Goal: Task Accomplishment & Management: Complete application form

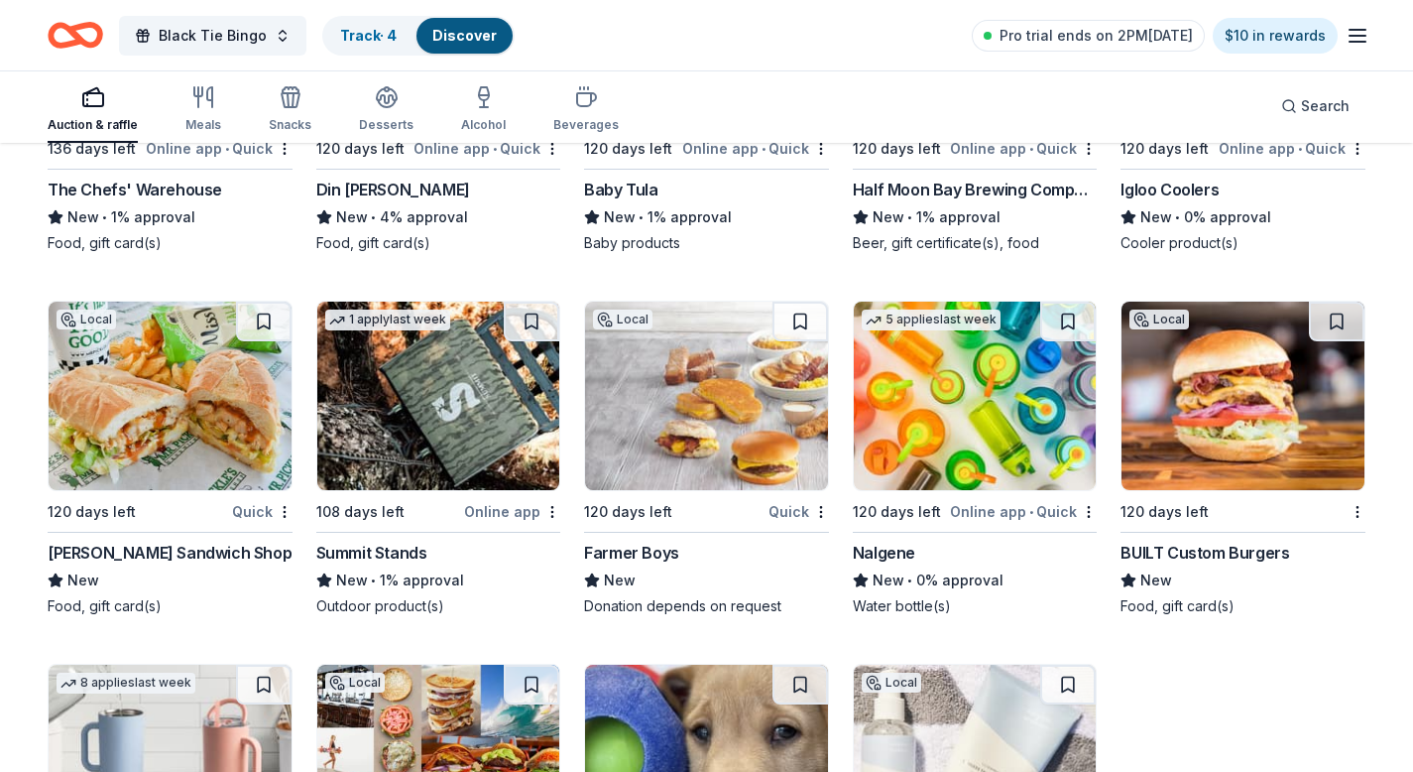
scroll to position [21670, 0]
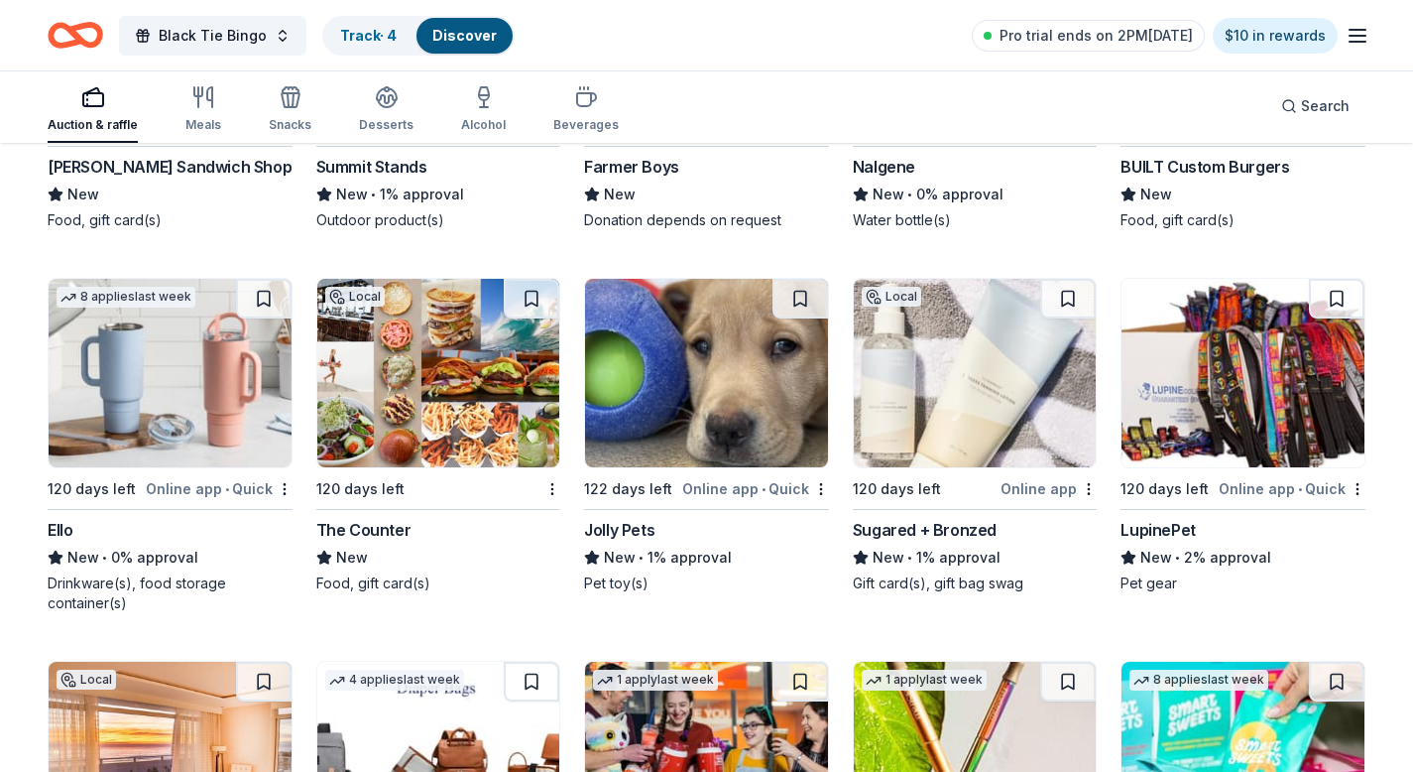
click at [967, 532] on div "Sugared + Bronzed" at bounding box center [925, 530] width 144 height 24
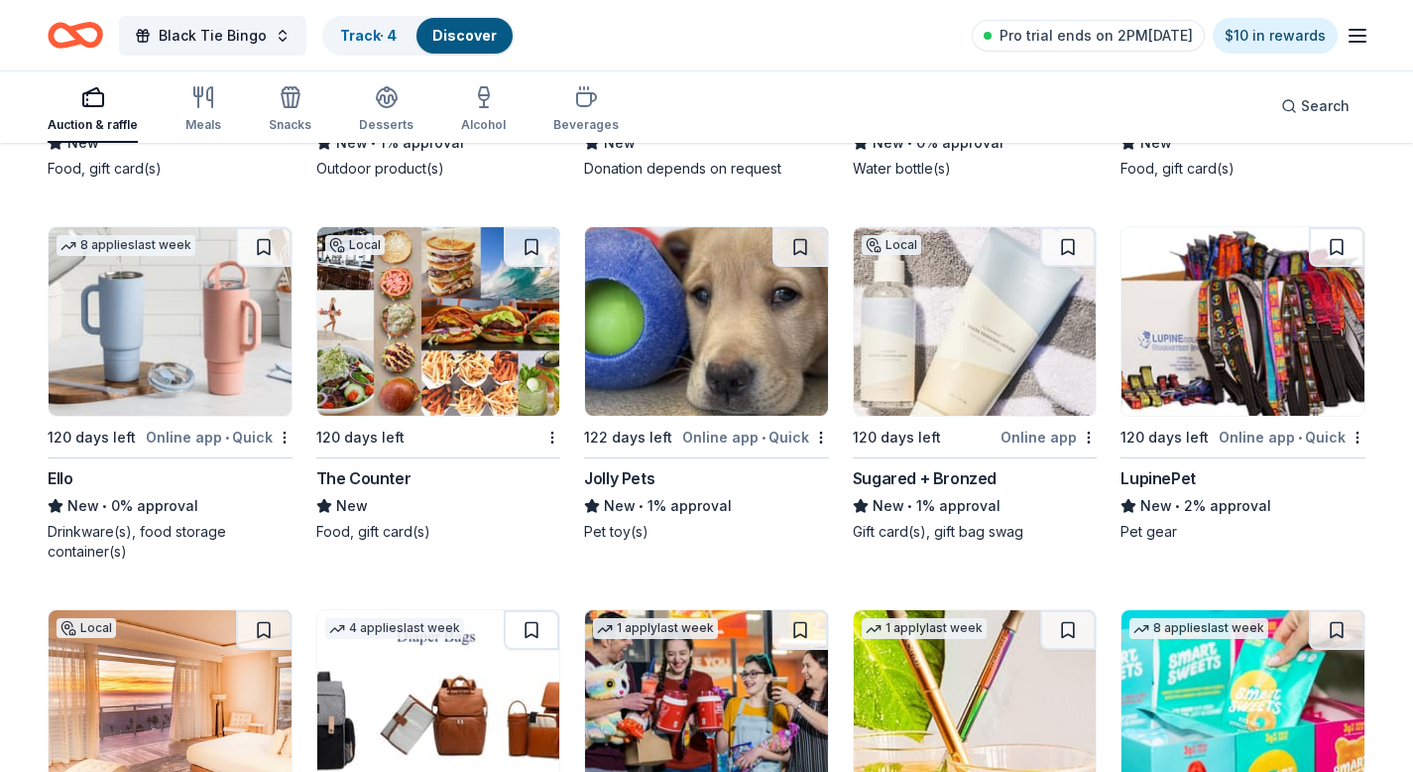
click at [891, 474] on div "Sugared + Bronzed" at bounding box center [925, 478] width 144 height 24
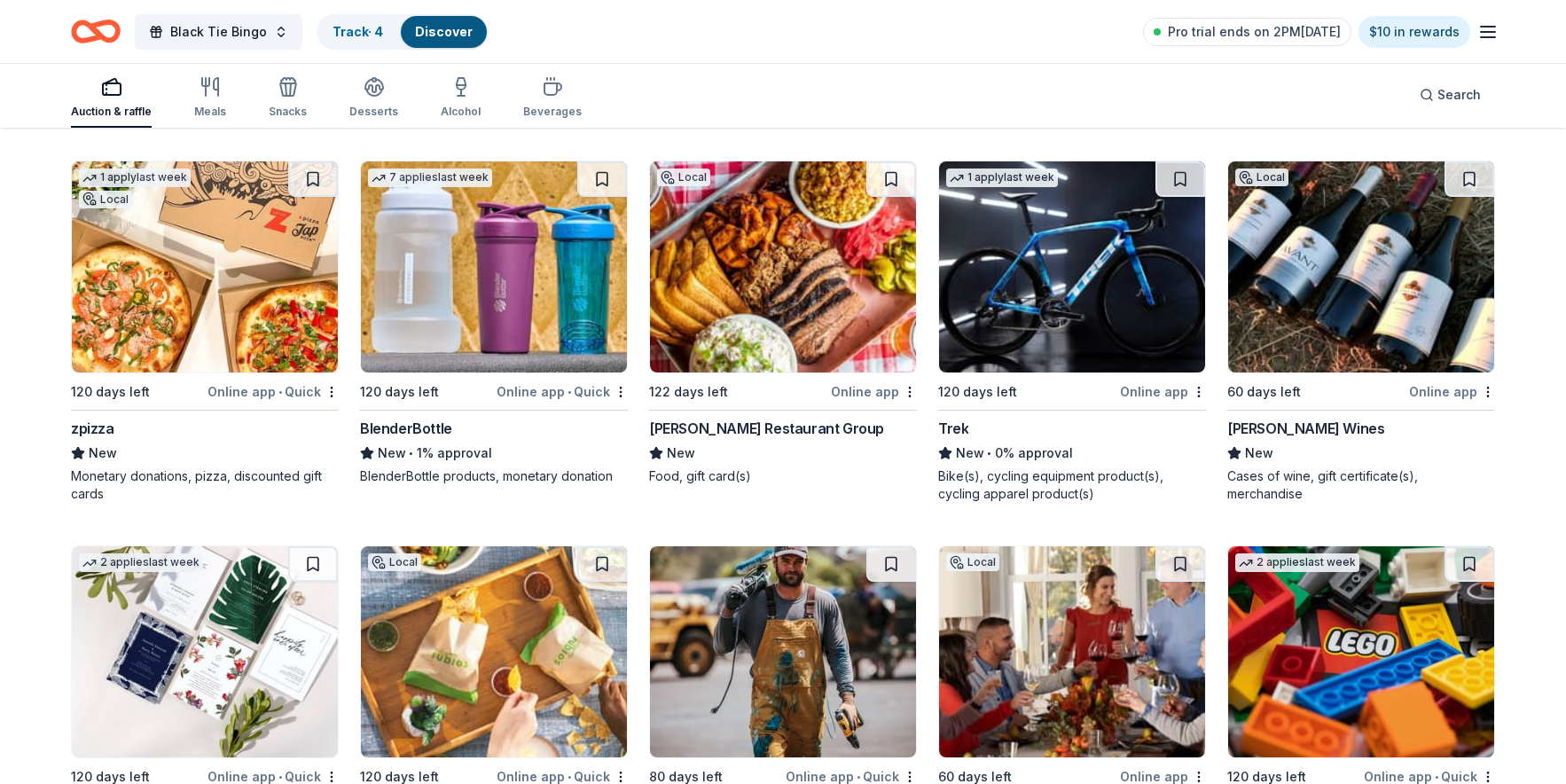
scroll to position [19857, 0]
click at [1275, 417] on div "Kendall-Jackson Wines" at bounding box center [1307, 427] width 157 height 21
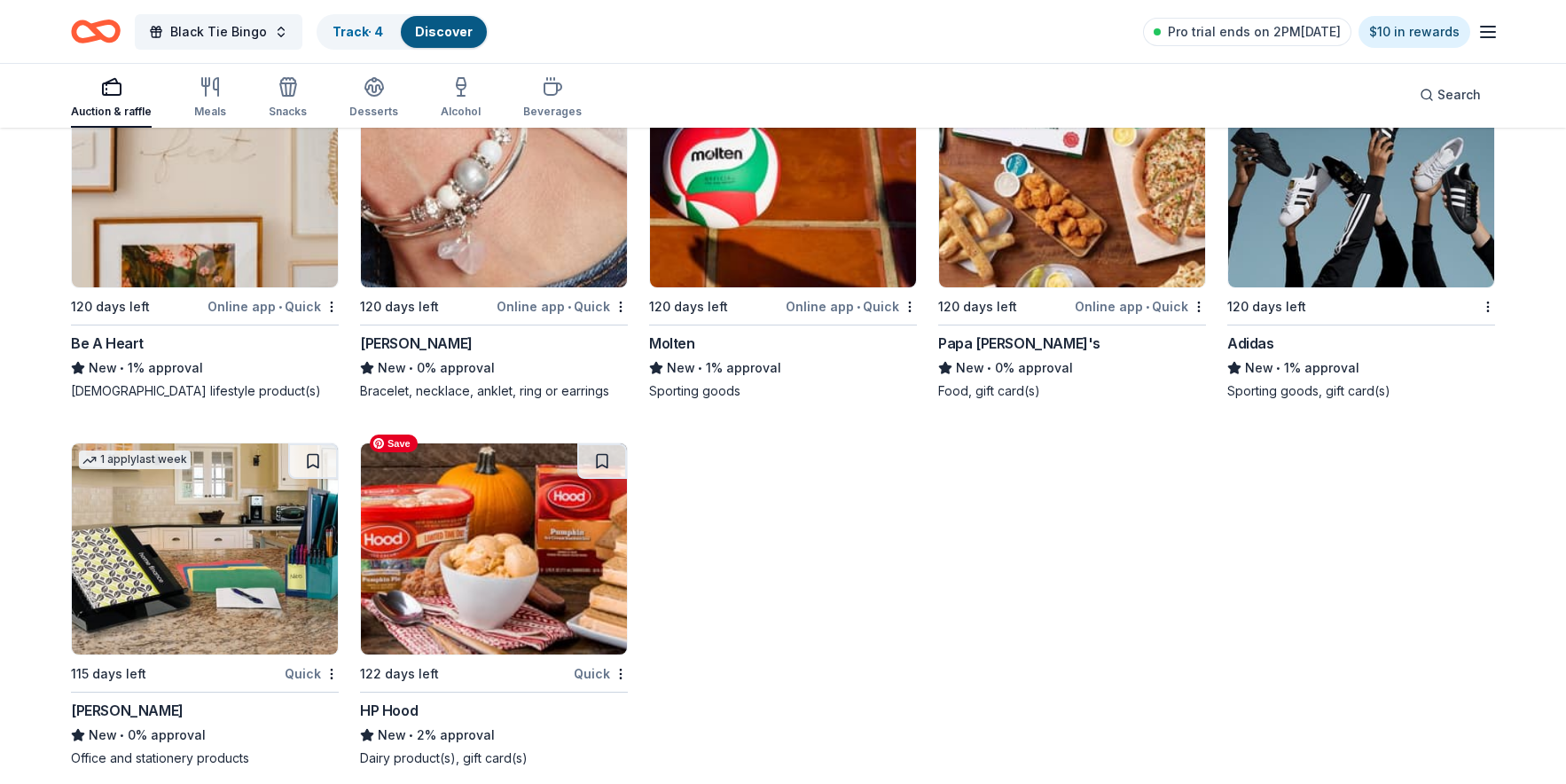
scroll to position [23683, 0]
click at [392, 332] on div "Lizzy James" at bounding box center [417, 342] width 113 height 21
click at [86, 699] on div "[PERSON_NAME]" at bounding box center [127, 710] width 113 height 21
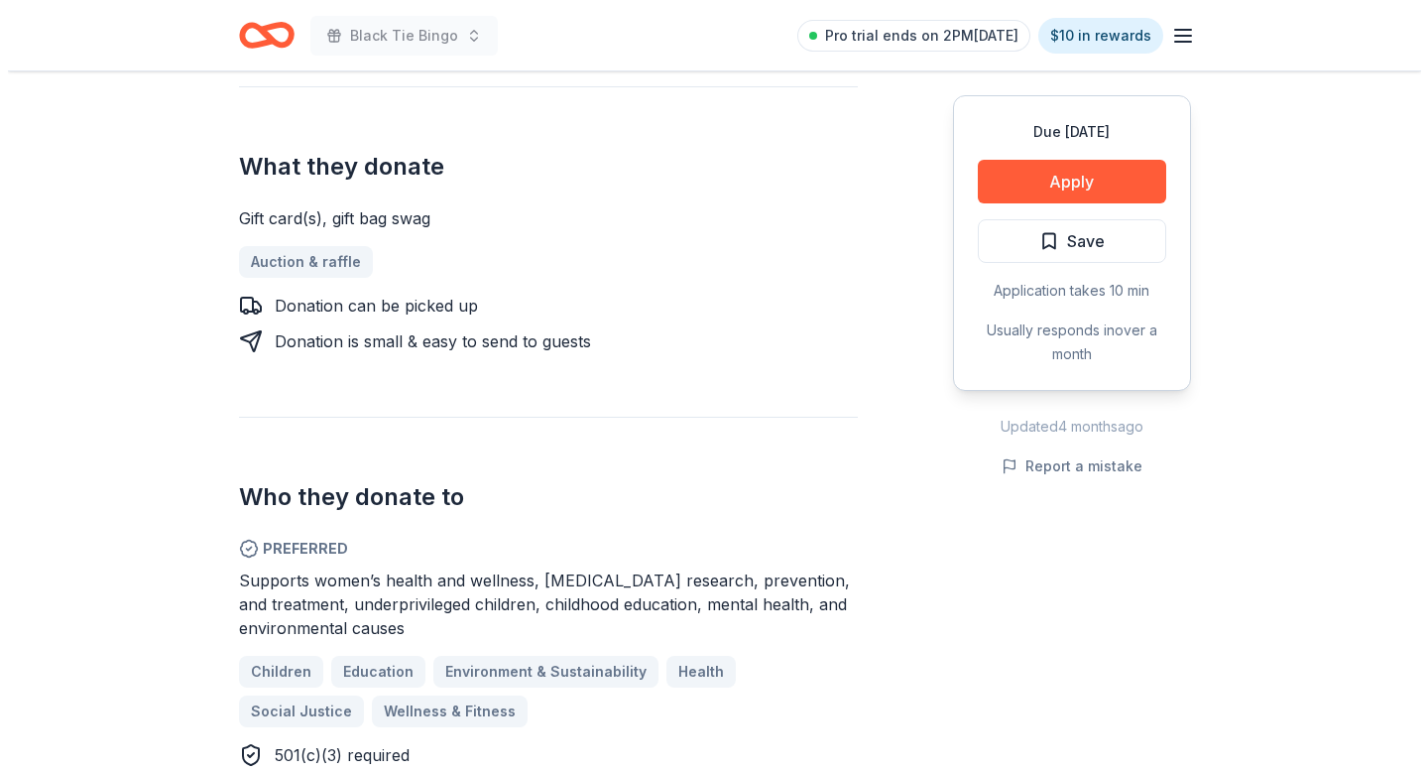
scroll to position [831, 0]
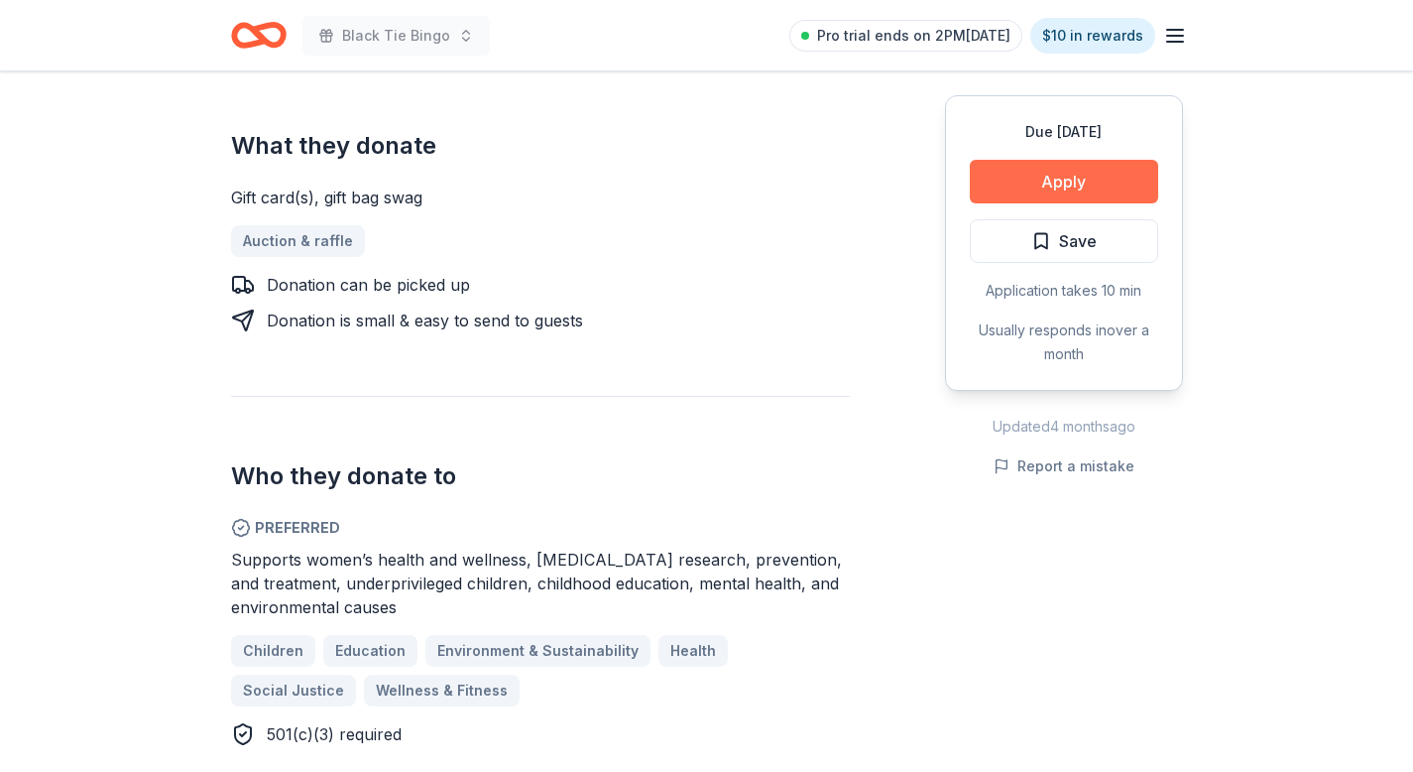
click at [1080, 183] on button "Apply" at bounding box center [1064, 182] width 188 height 44
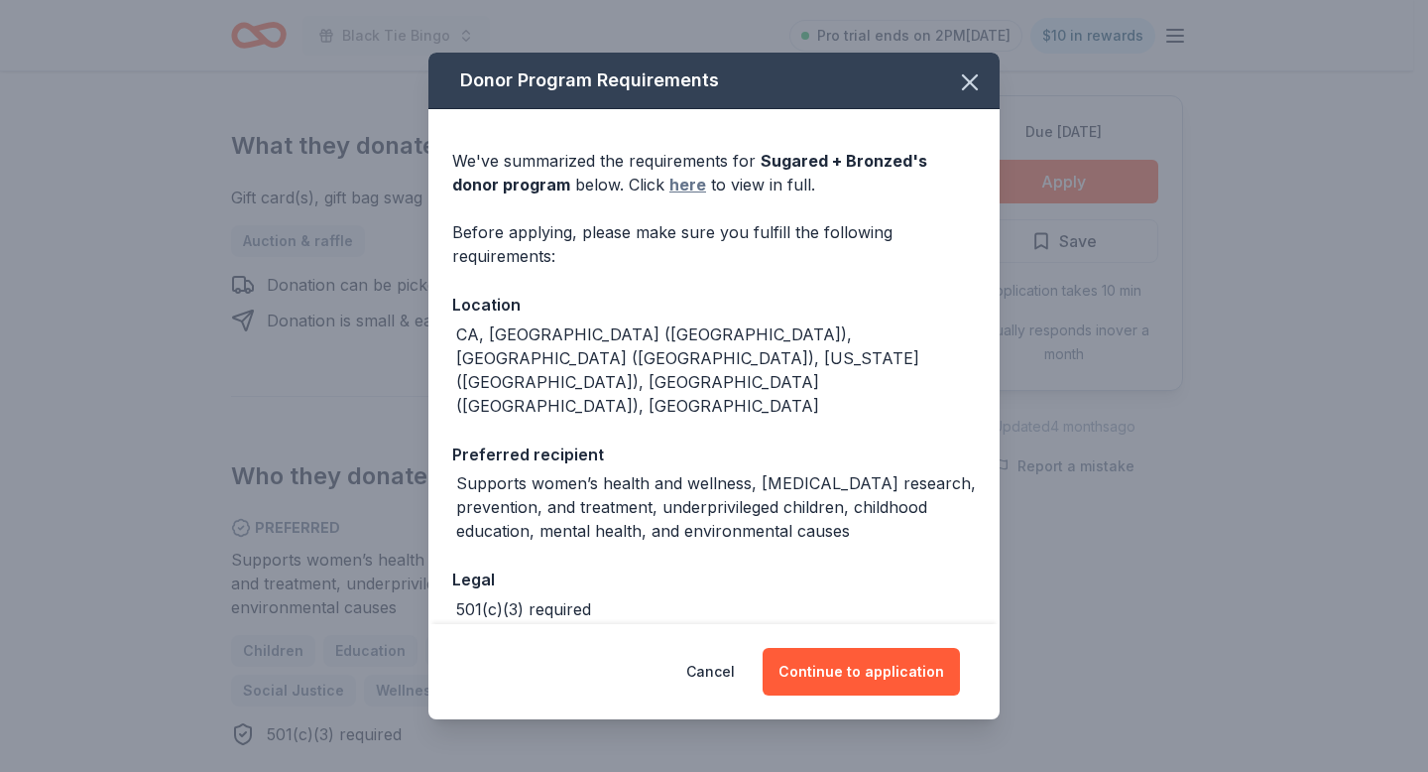
click at [685, 181] on link "here" at bounding box center [687, 185] width 37 height 24
click at [857, 675] on button "Continue to application" at bounding box center [861, 672] width 197 height 48
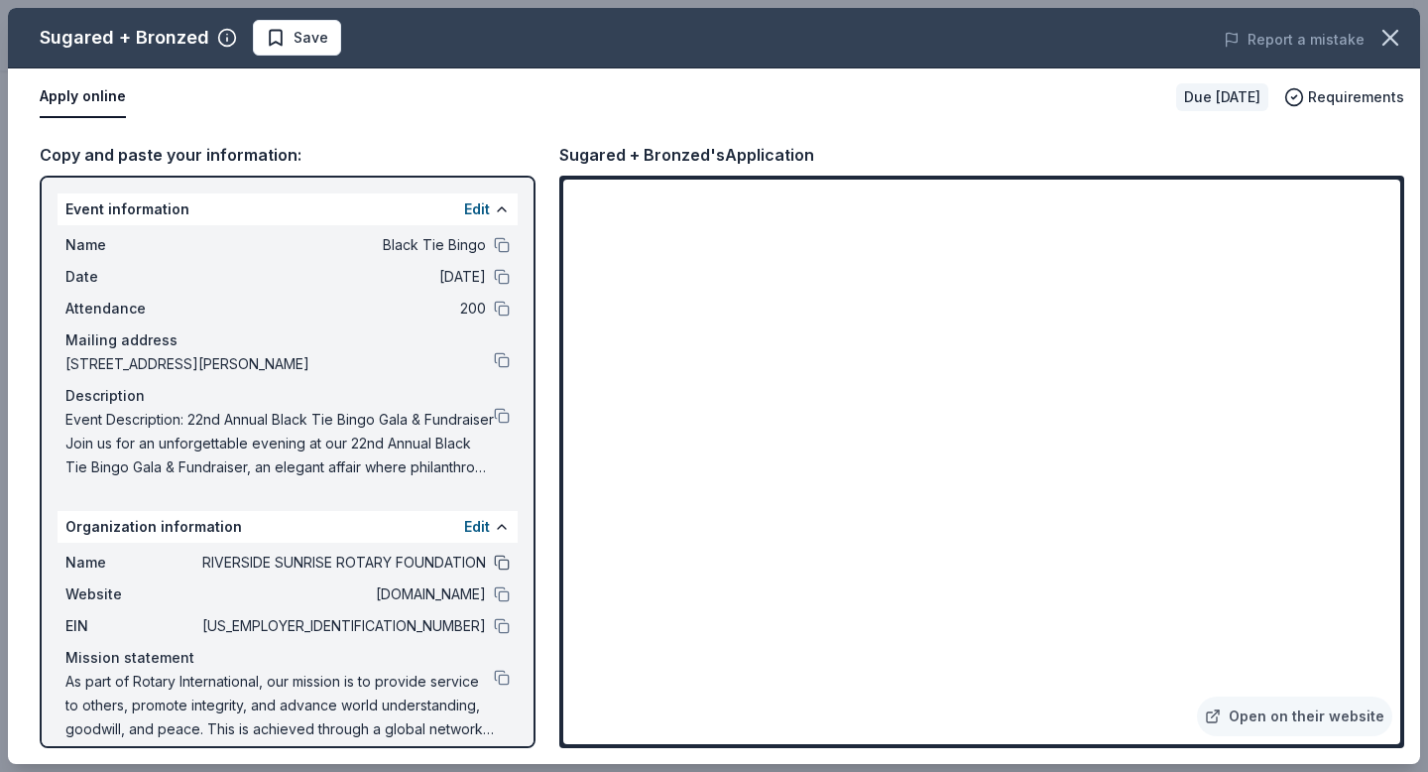
click at [494, 560] on button at bounding box center [502, 562] width 16 height 16
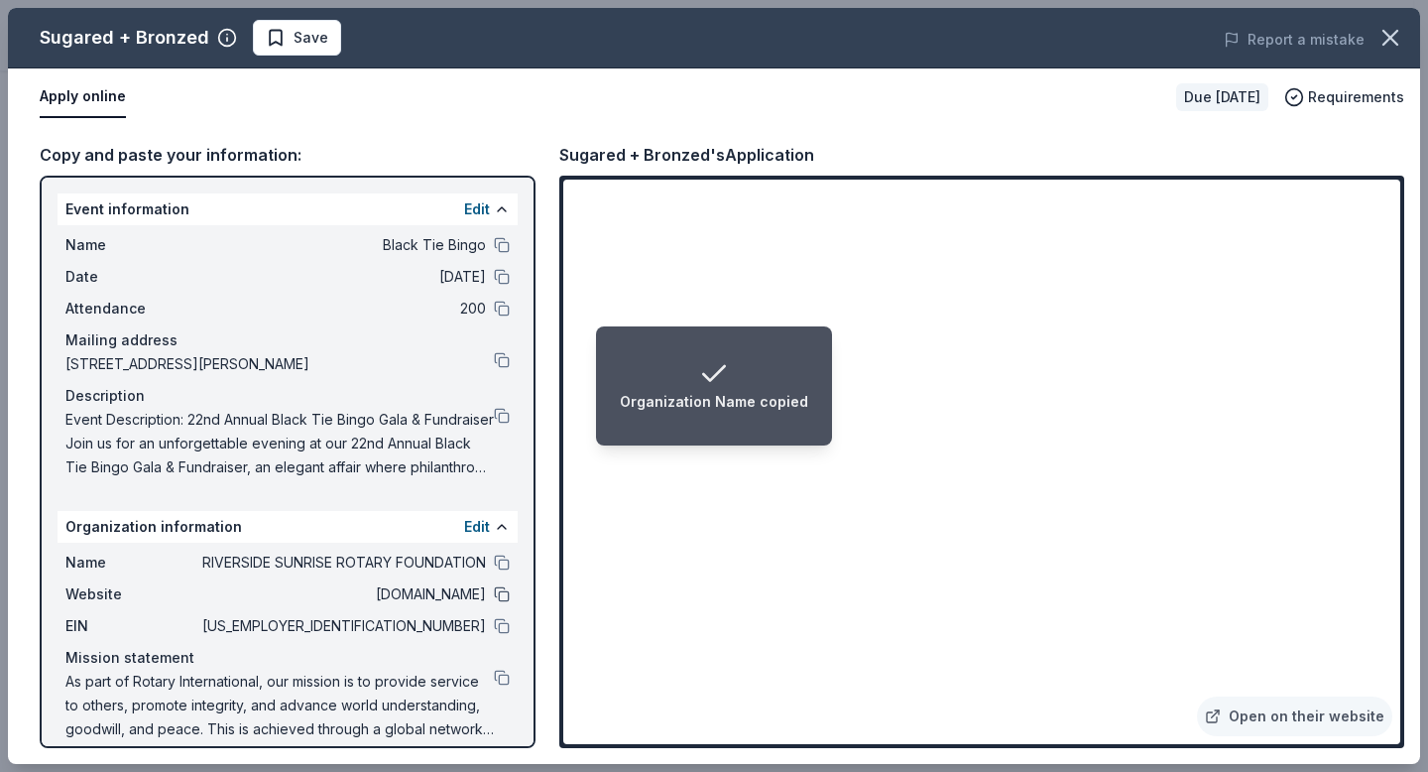
click at [494, 596] on button at bounding box center [502, 594] width 16 height 16
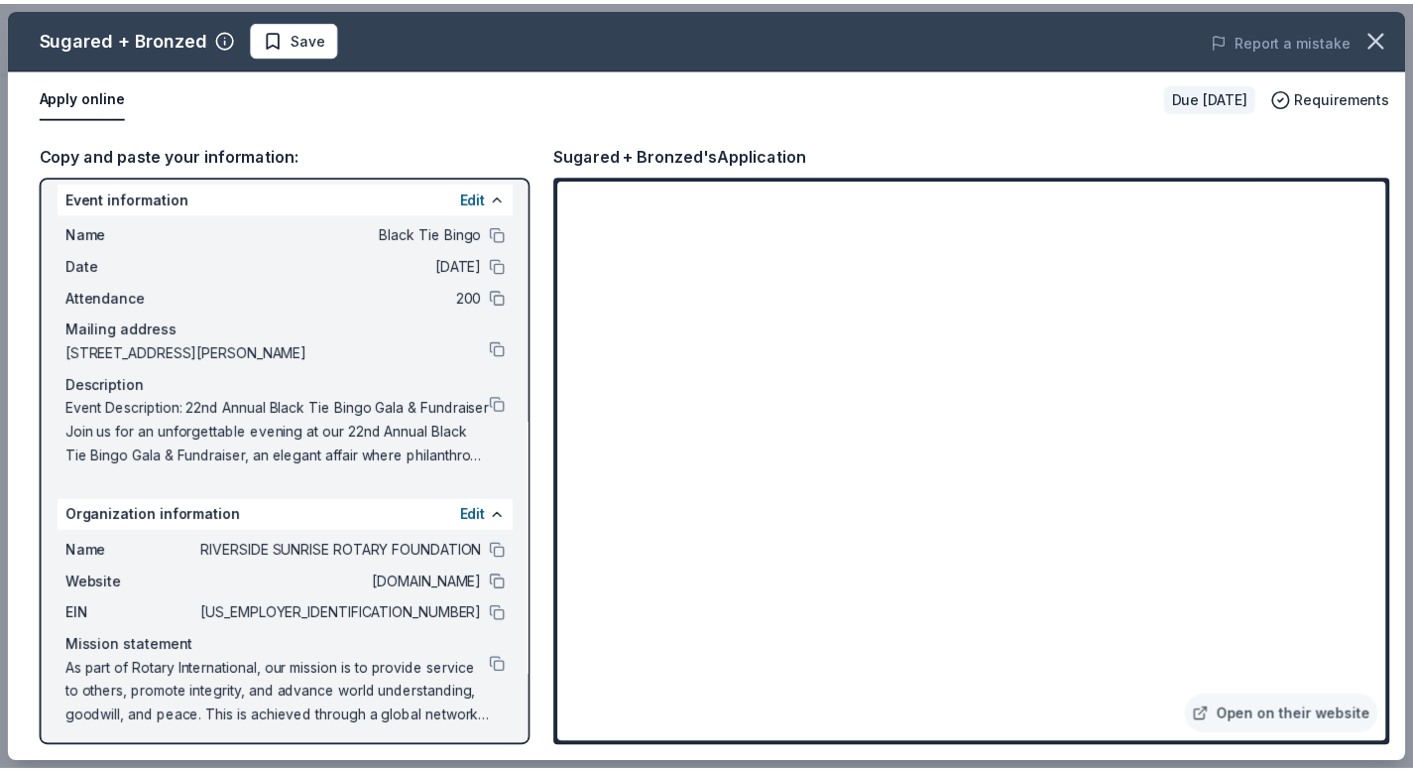
scroll to position [19, 0]
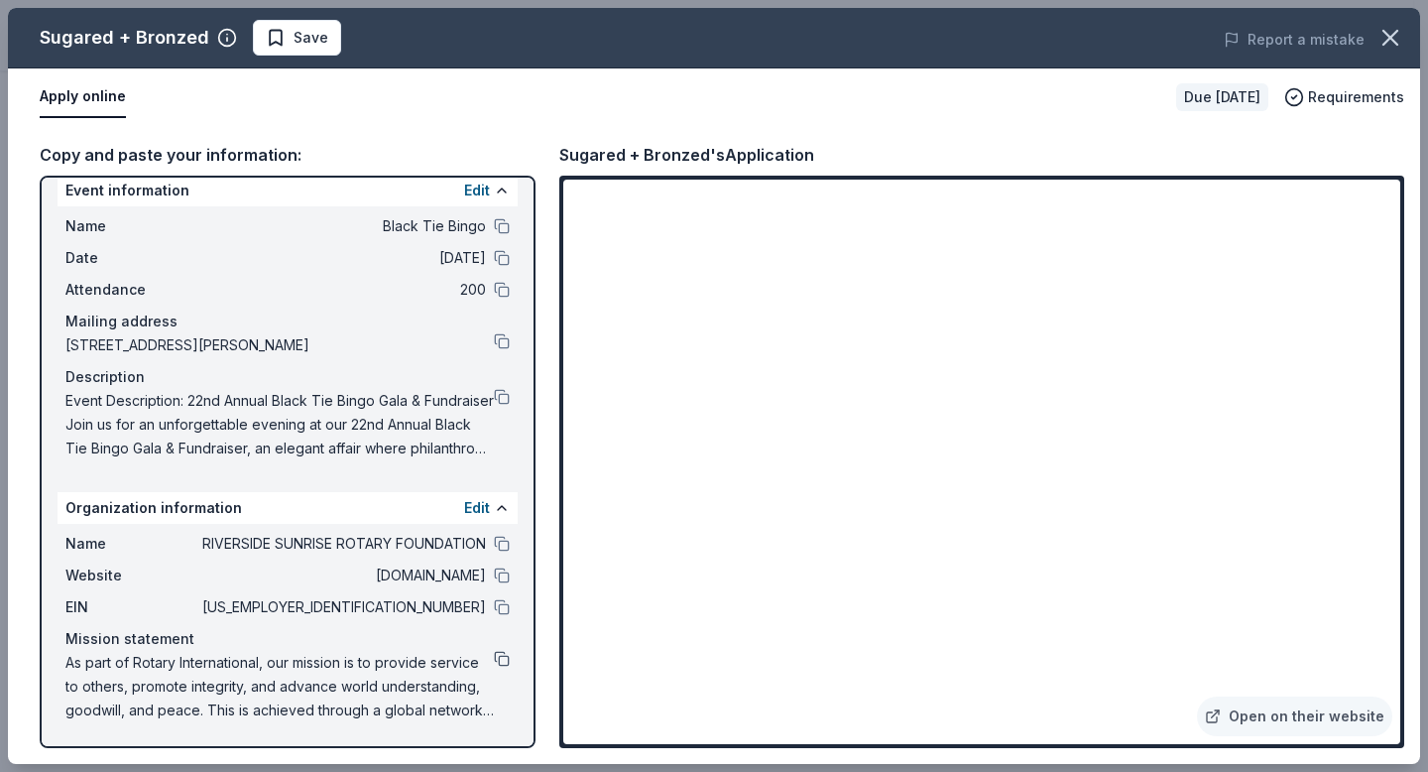
click at [494, 656] on button at bounding box center [502, 659] width 16 height 16
click at [478, 252] on div "Date 03/14/26" at bounding box center [287, 258] width 444 height 24
click at [494, 254] on button at bounding box center [502, 258] width 16 height 16
click at [593, 771] on div "Sugared + Bronzed Save Report a mistake Apply online Due in 120 days Requiremen…" at bounding box center [714, 386] width 1428 height 772
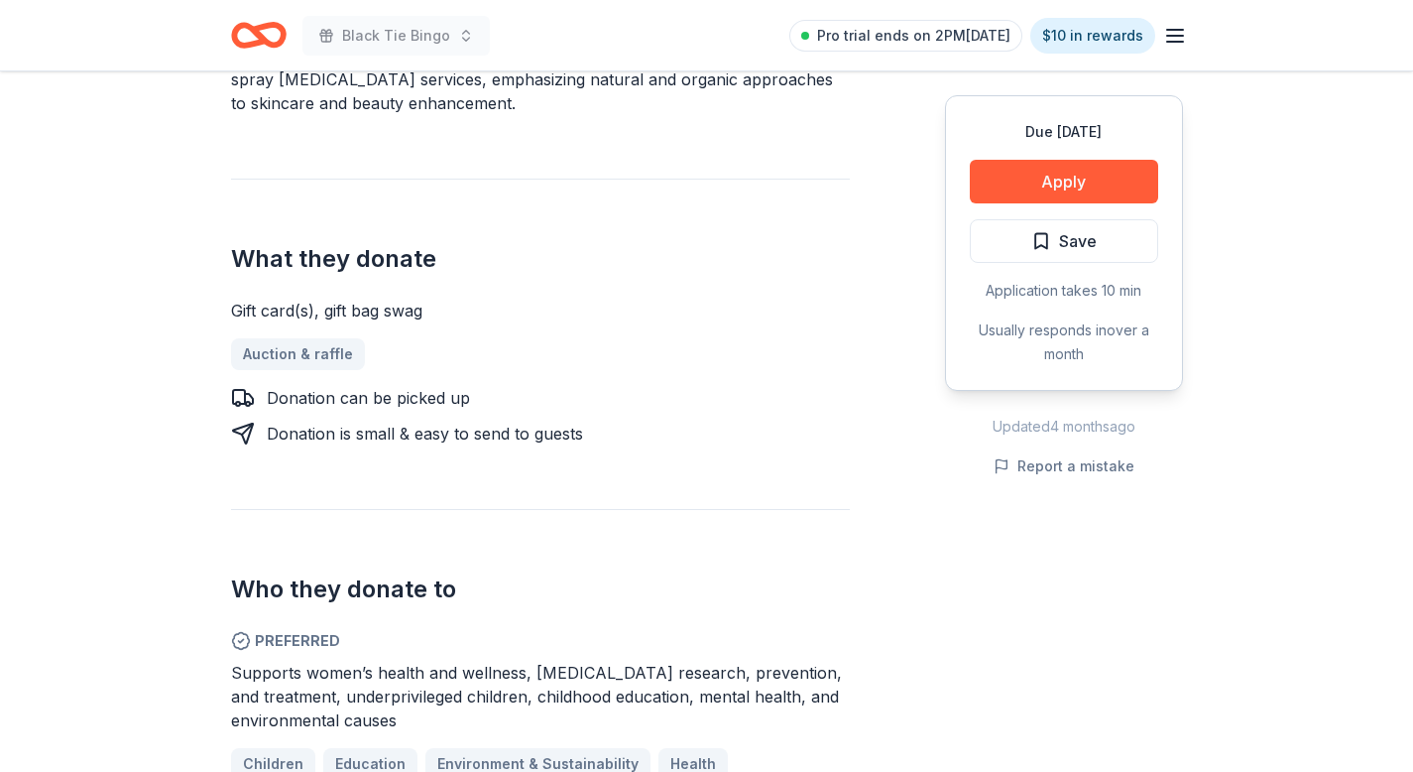
scroll to position [820, 0]
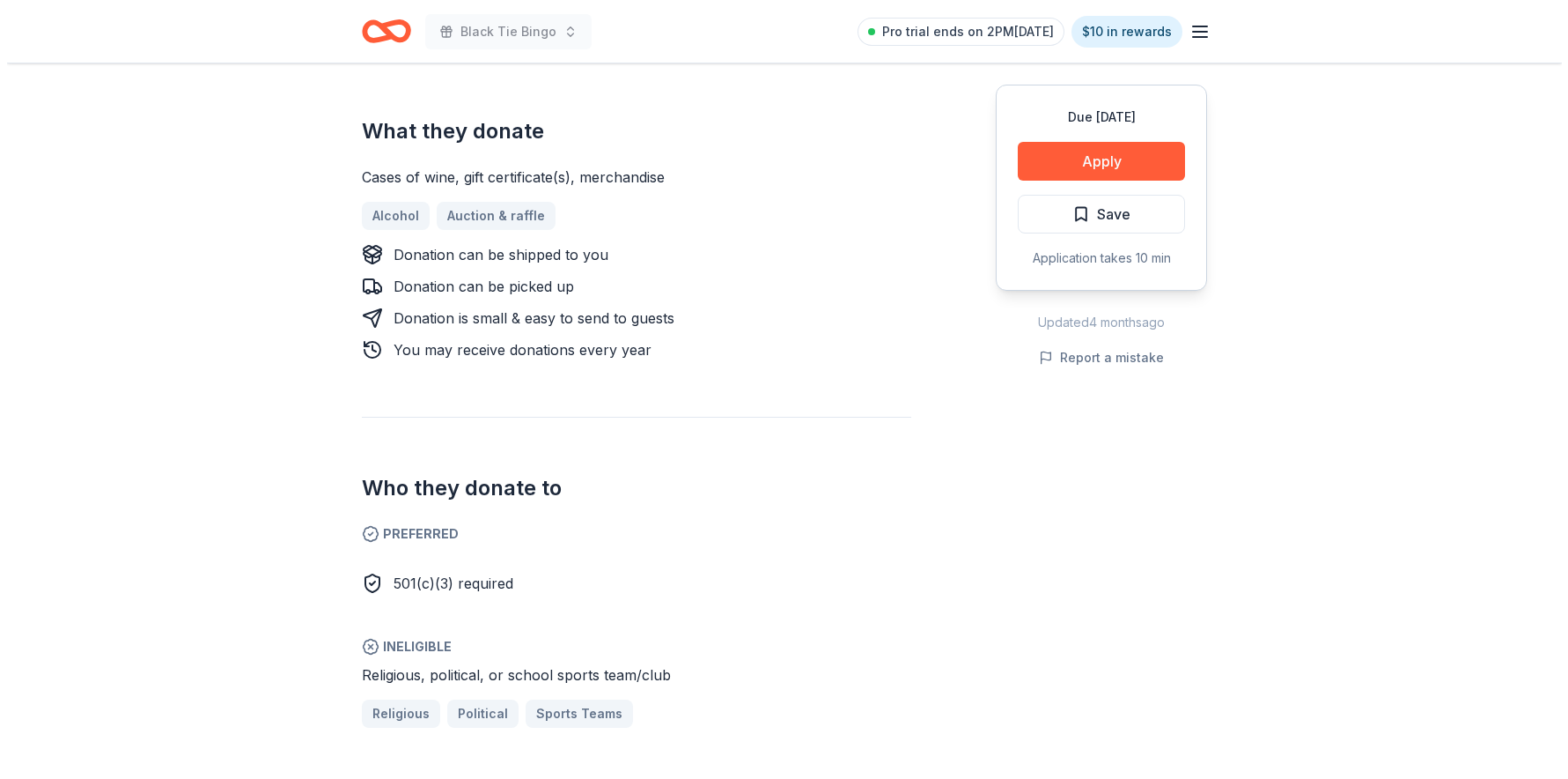
scroll to position [743, 0]
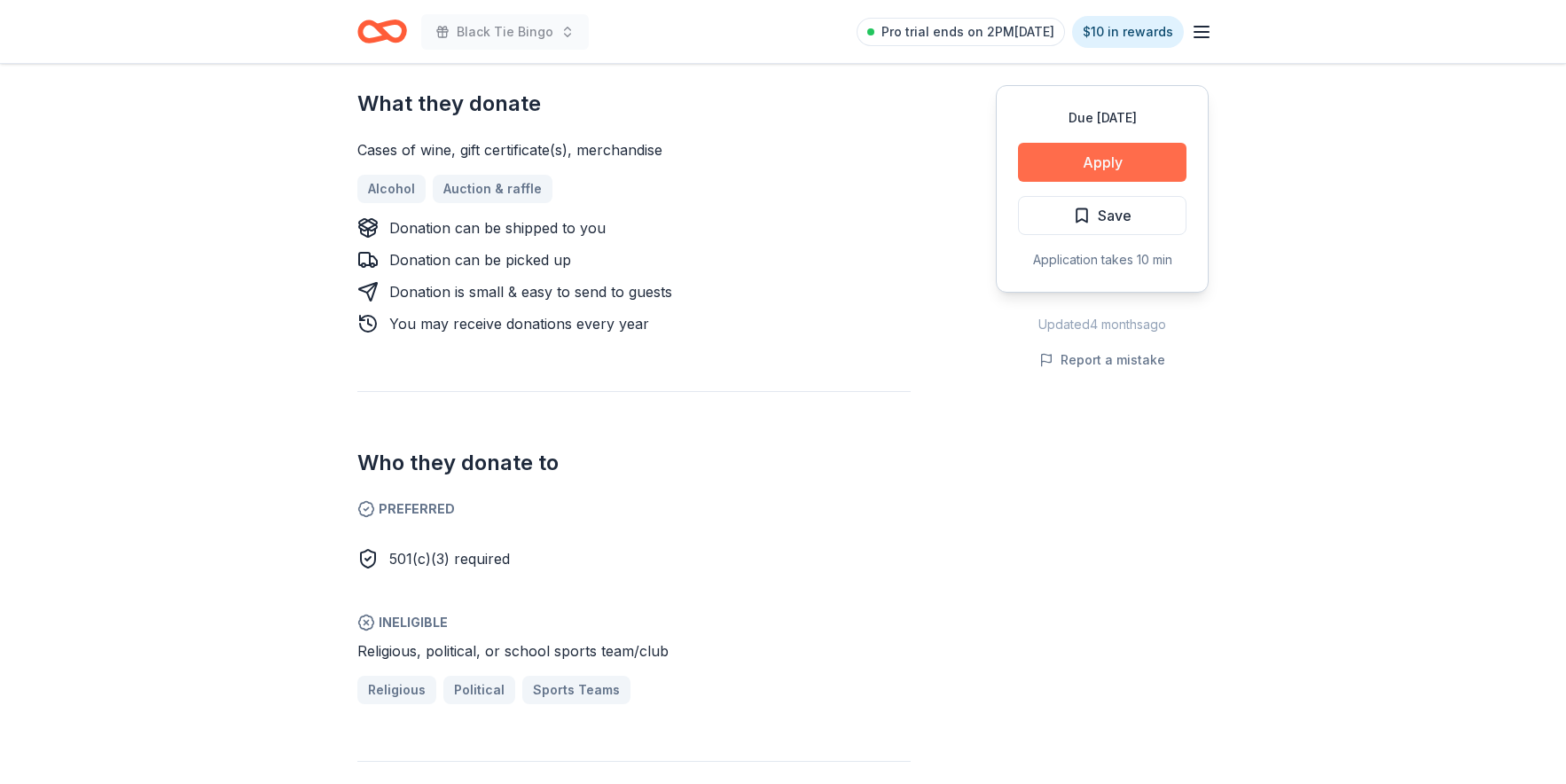
click at [1080, 159] on button "Apply" at bounding box center [1103, 163] width 168 height 39
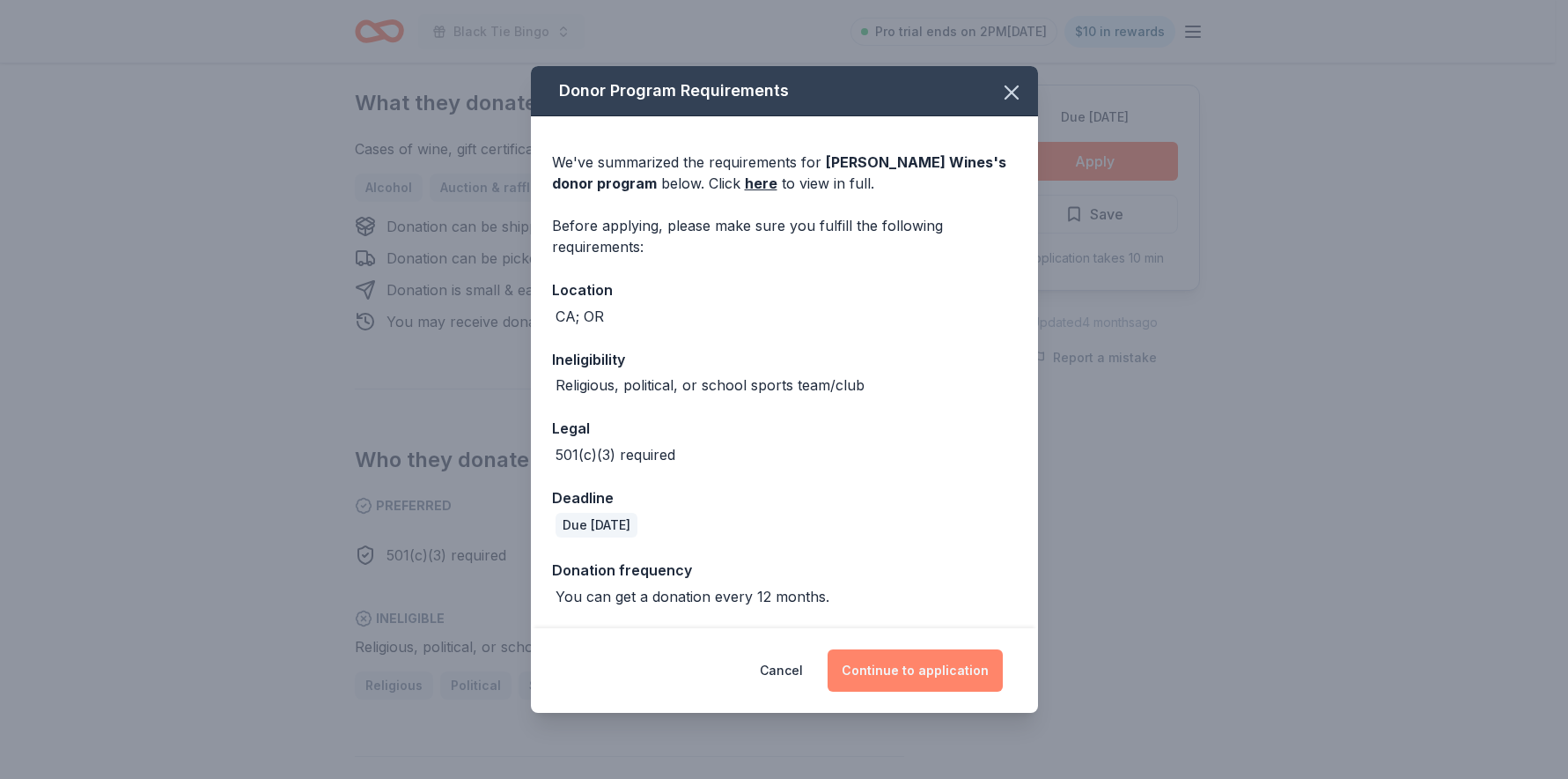
click at [875, 649] on button "Continue to application" at bounding box center [915, 671] width 175 height 43
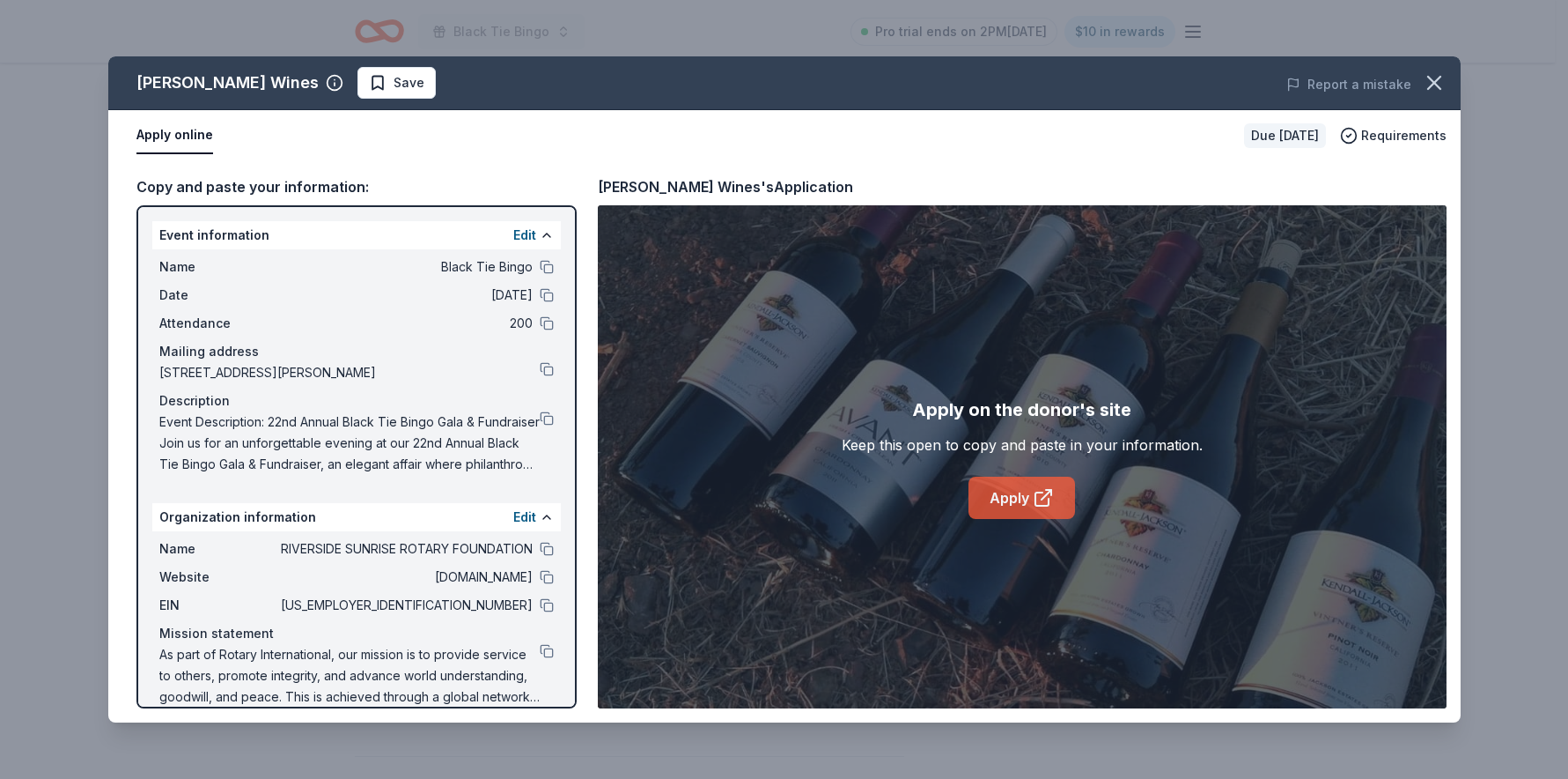
click at [999, 479] on link "Apply" at bounding box center [1022, 498] width 107 height 43
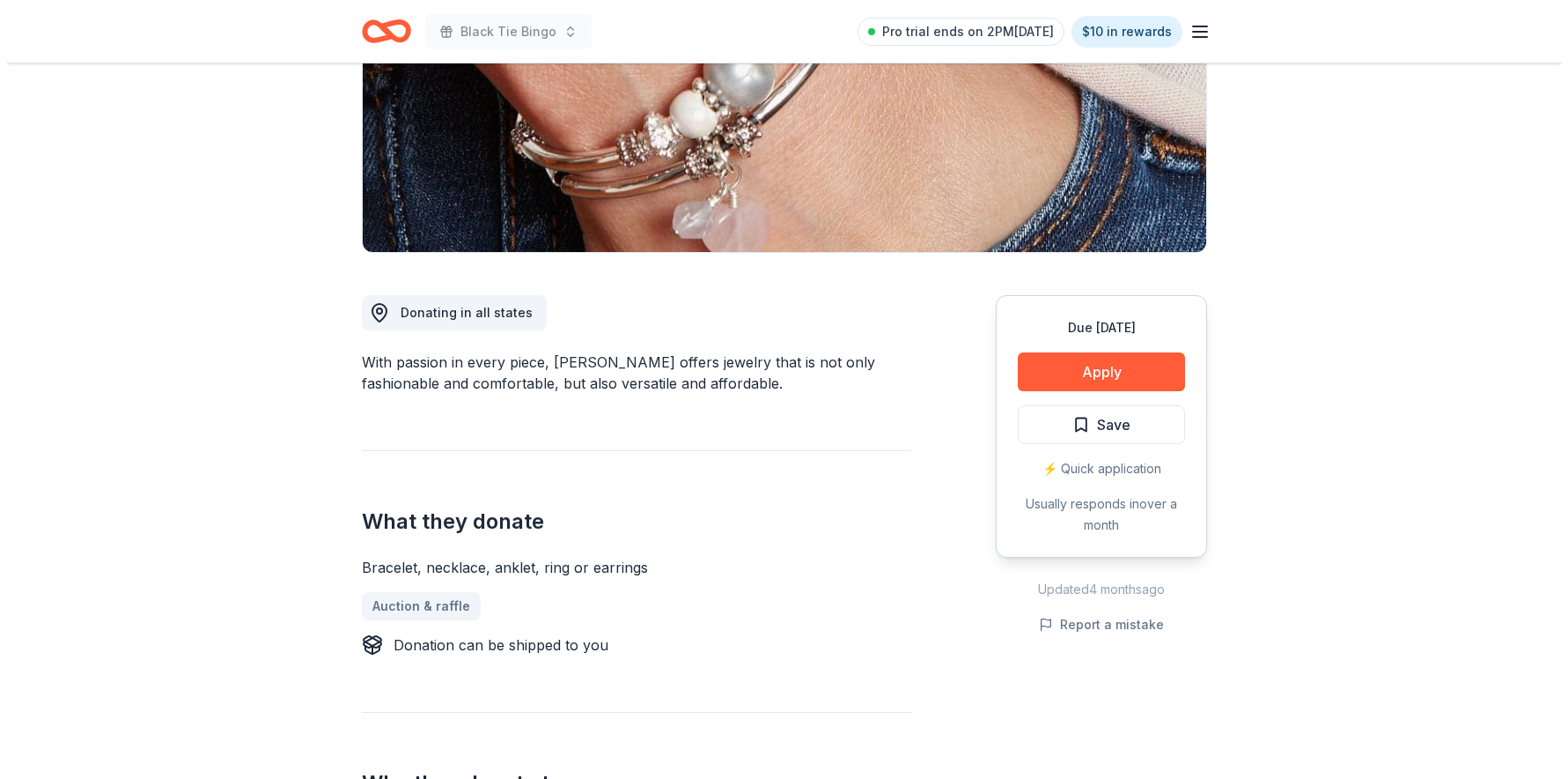
scroll to position [284, 0]
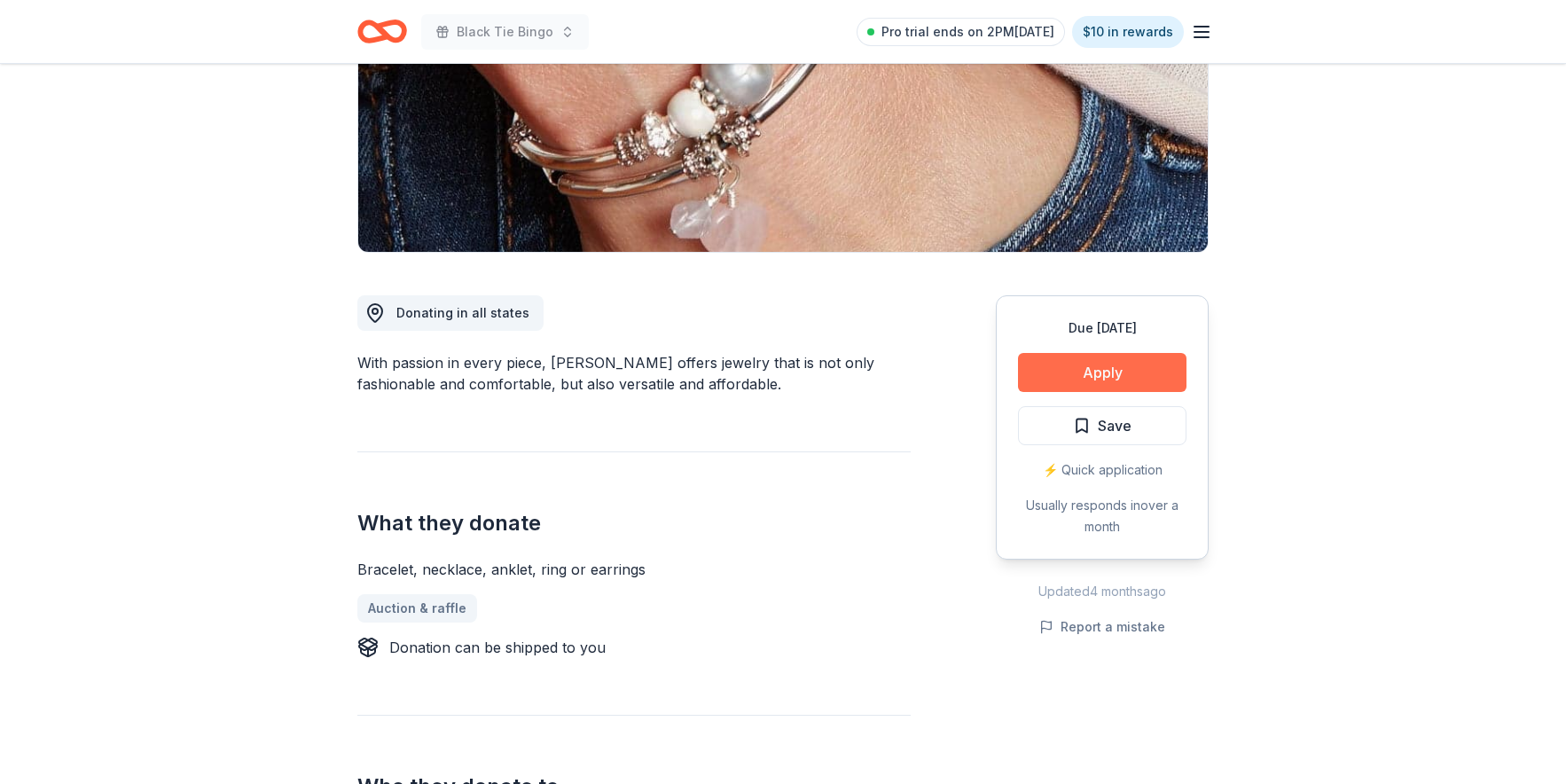
click at [1068, 368] on button "Apply" at bounding box center [1103, 373] width 168 height 39
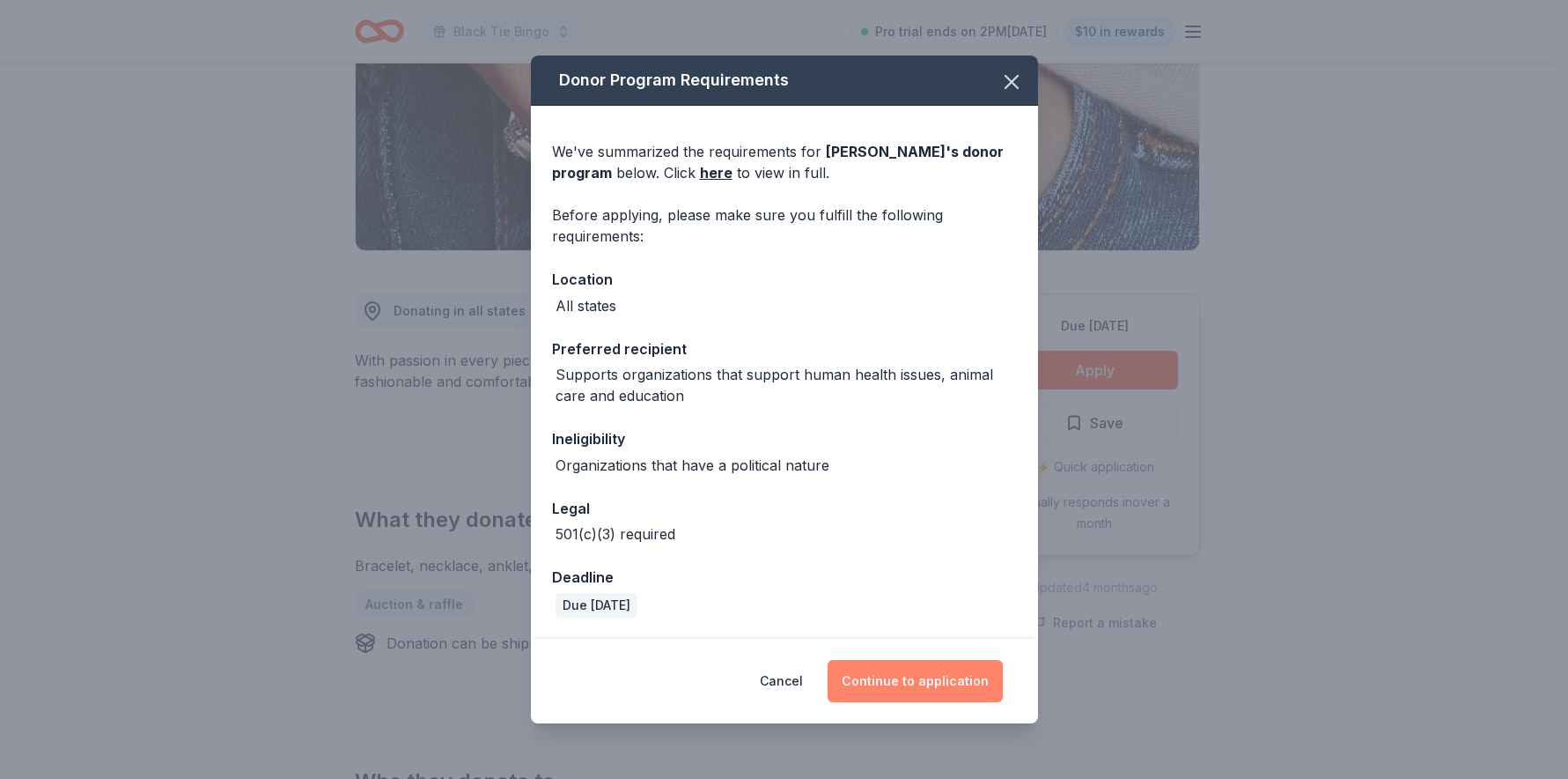
click at [893, 680] on button "Continue to application" at bounding box center [915, 681] width 175 height 43
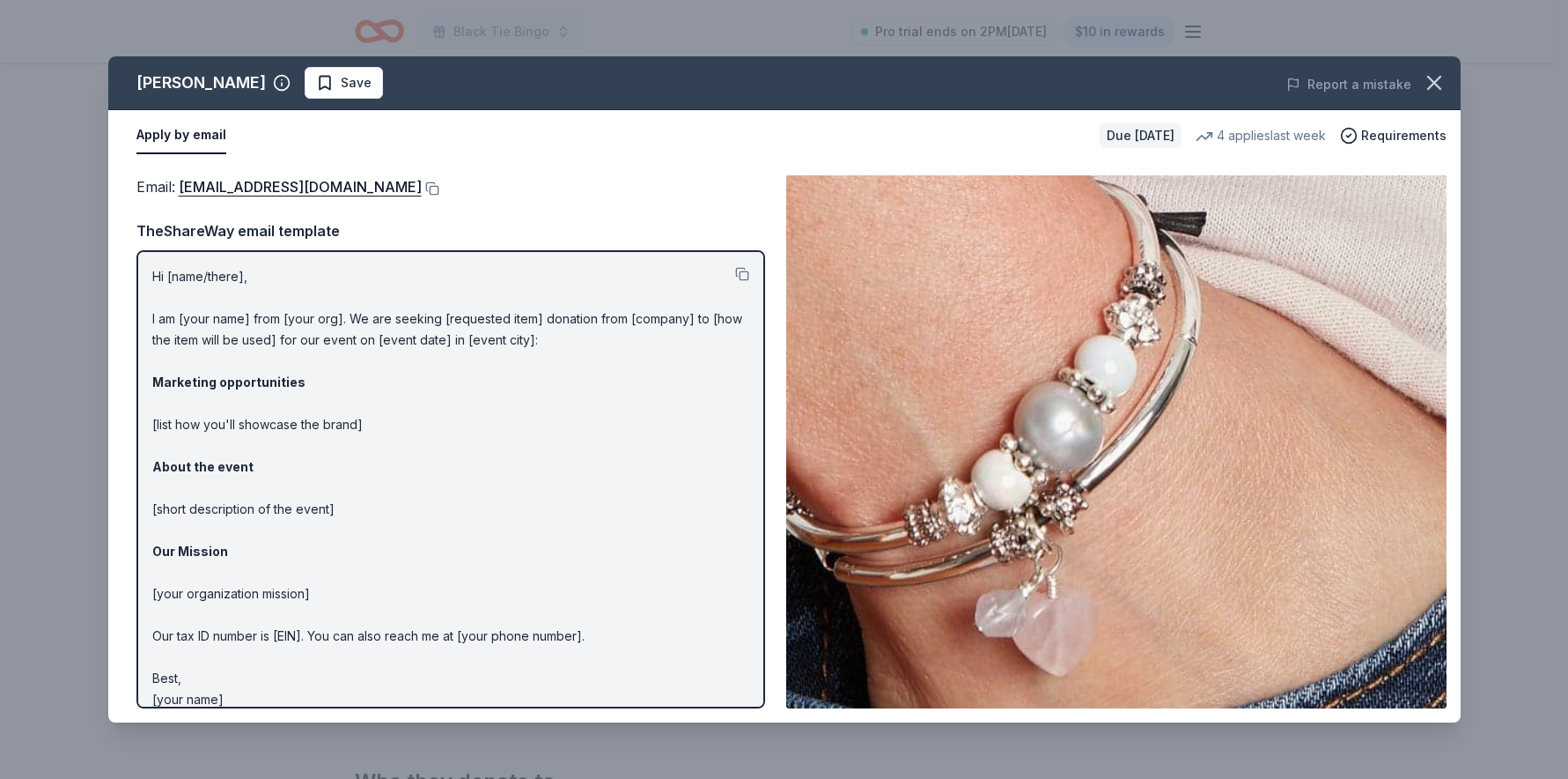
drag, startPoint x: 250, startPoint y: 666, endPoint x: 232, endPoint y: 642, distance: 30.0
click at [232, 642] on p "Hi [name/there], I am [your name] from [your org]. We are seeking [requested it…" at bounding box center [451, 489] width 597 height 444
click at [735, 281] on div at bounding box center [742, 277] width 14 height 21
click at [735, 276] on button at bounding box center [742, 274] width 14 height 14
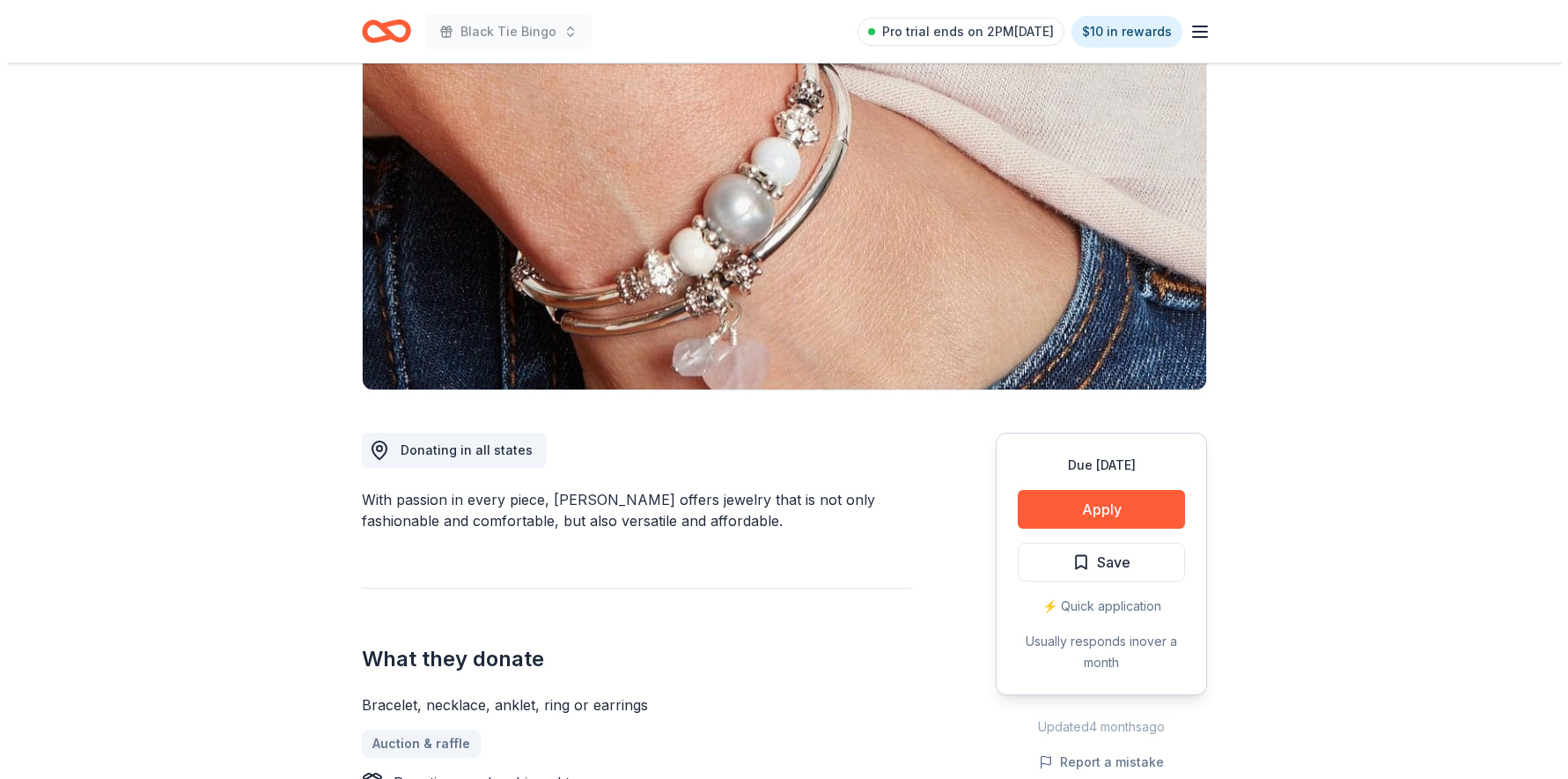
scroll to position [505, 0]
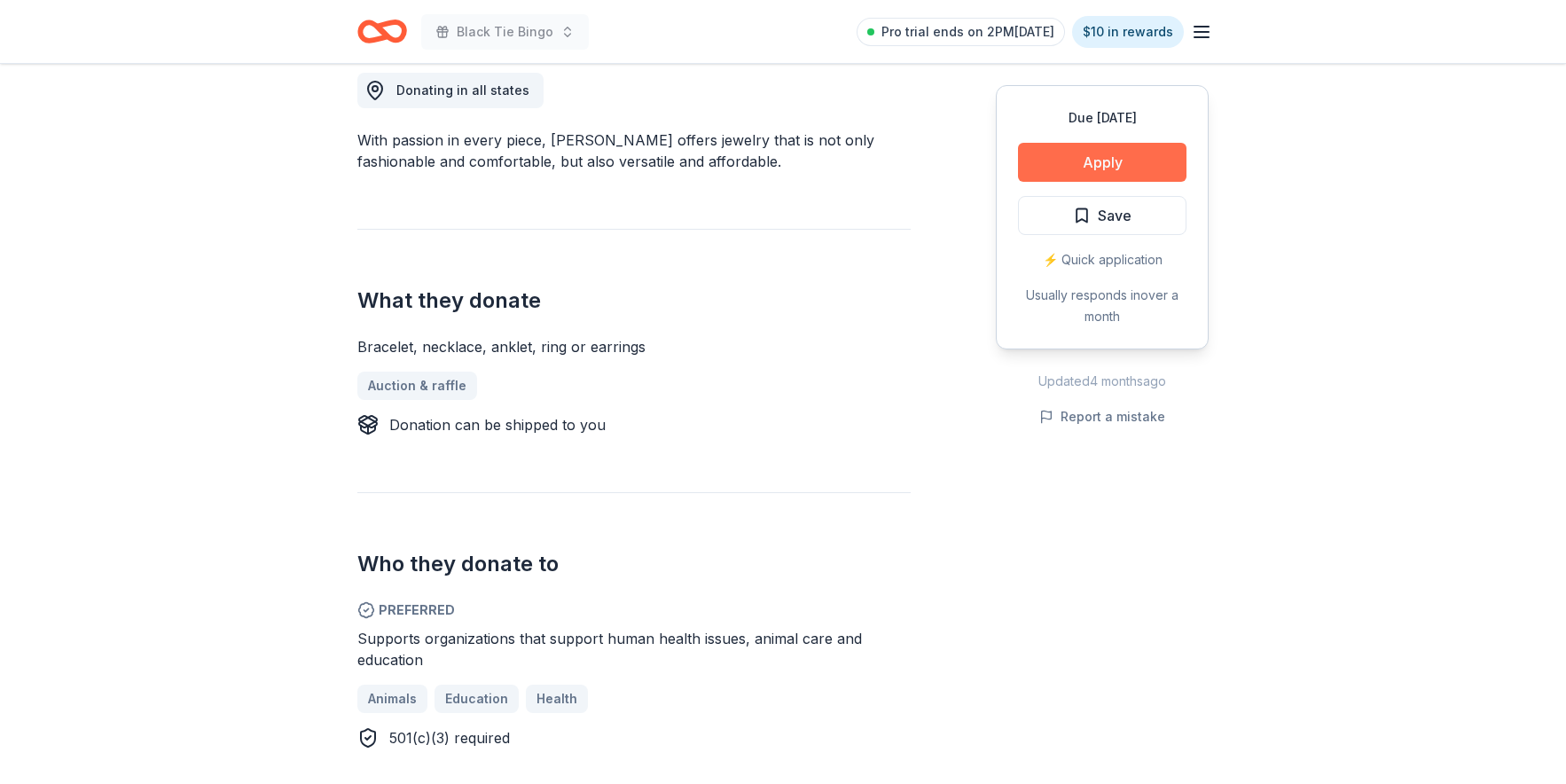
click at [1110, 154] on button "Apply" at bounding box center [1103, 163] width 168 height 39
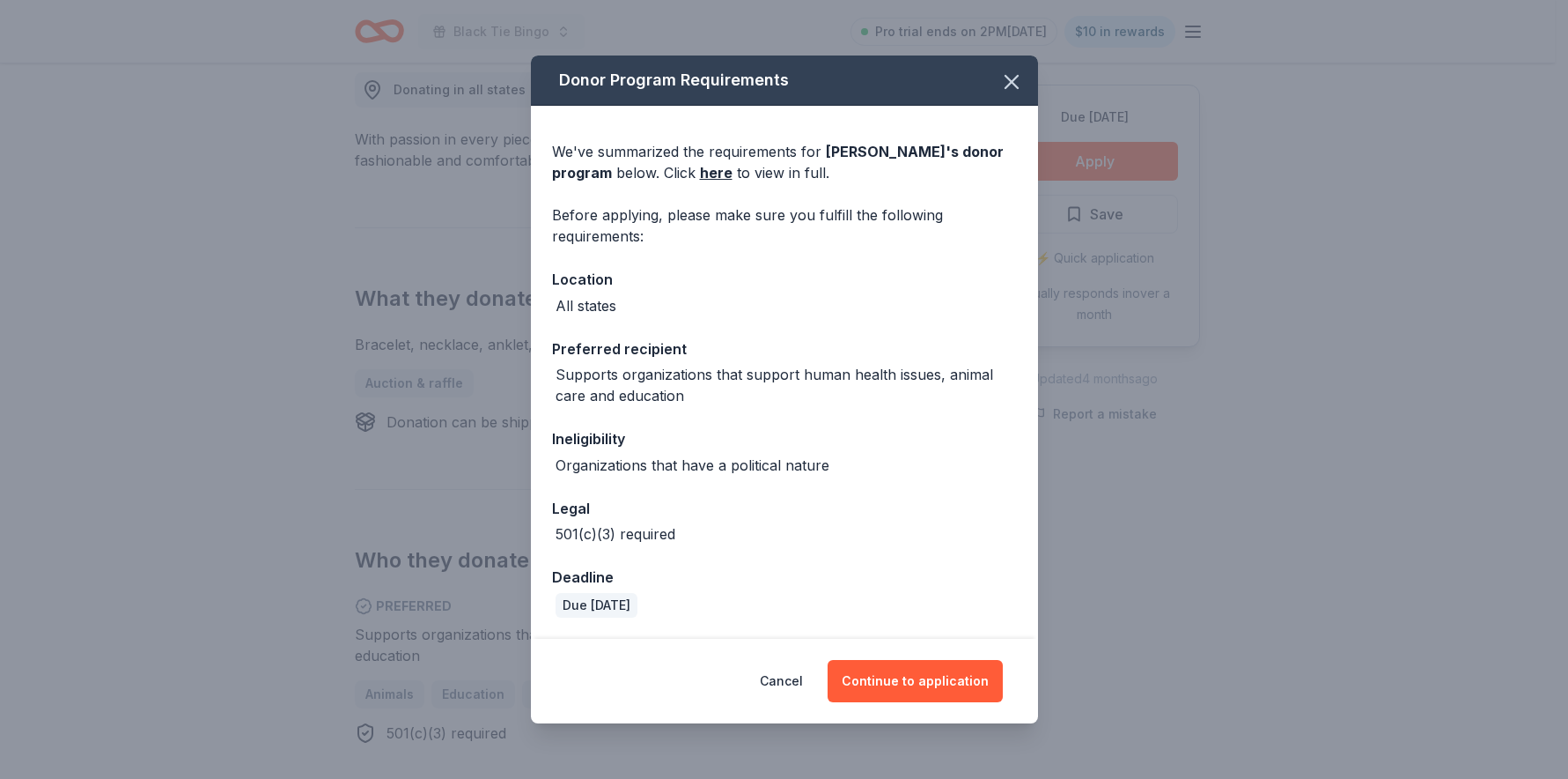
drag, startPoint x: 1102, startPoint y: 153, endPoint x: 2227, endPoint y: 16, distance: 1133.3
click at [907, 683] on button "Continue to application" at bounding box center [915, 681] width 175 height 43
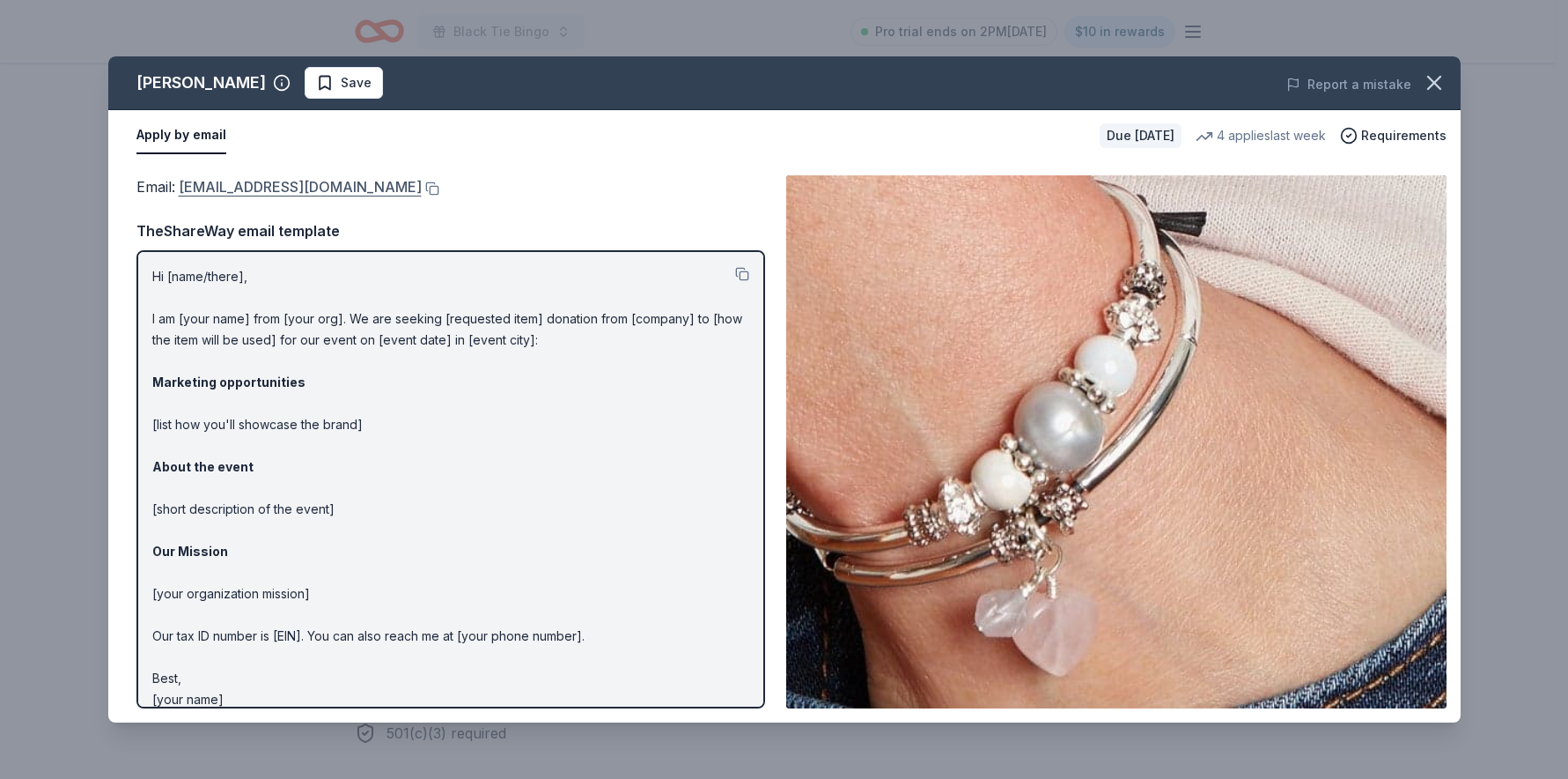
click at [227, 189] on link "donations@lizzyjames.com" at bounding box center [300, 187] width 243 height 23
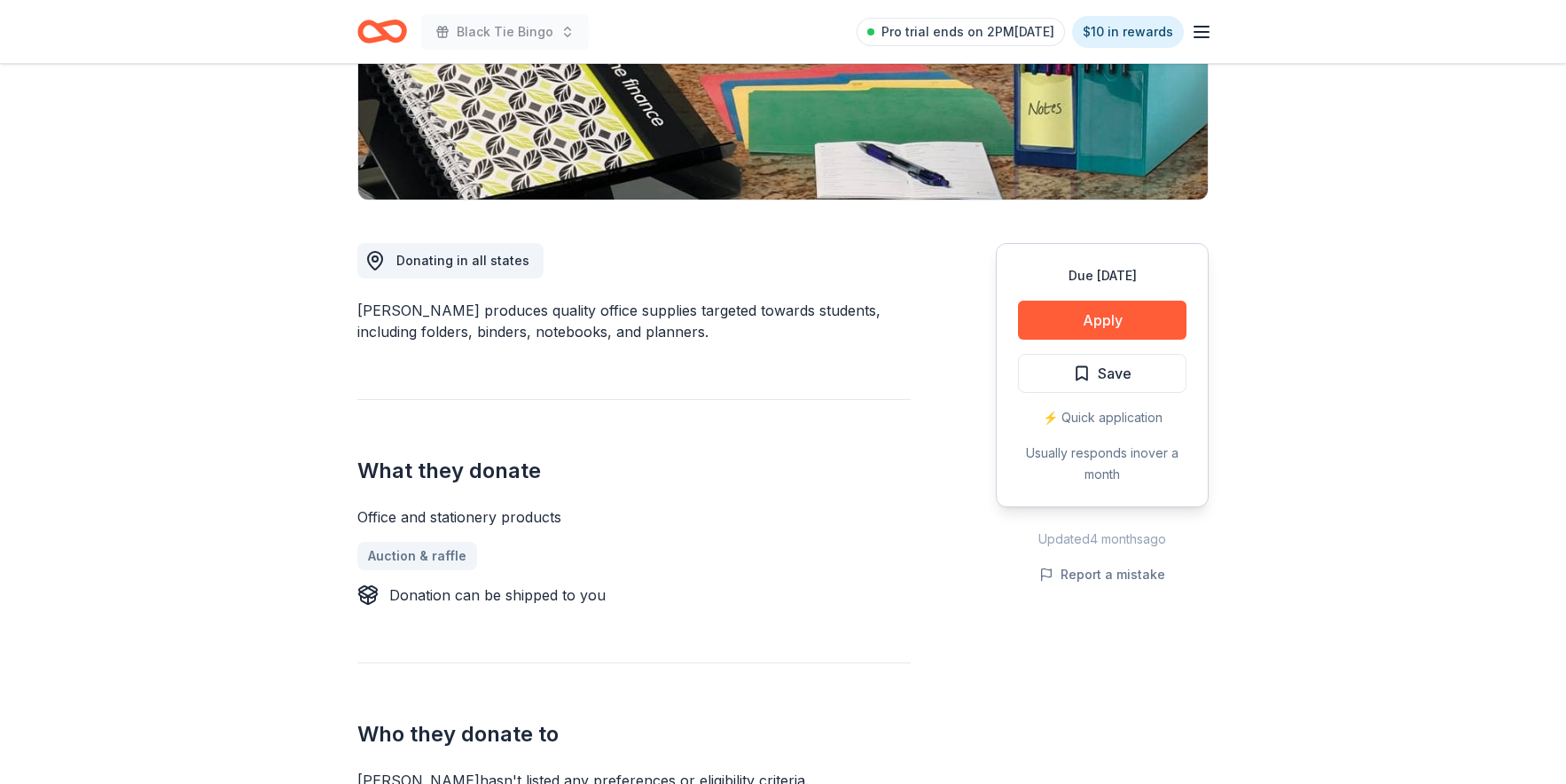
scroll to position [930, 0]
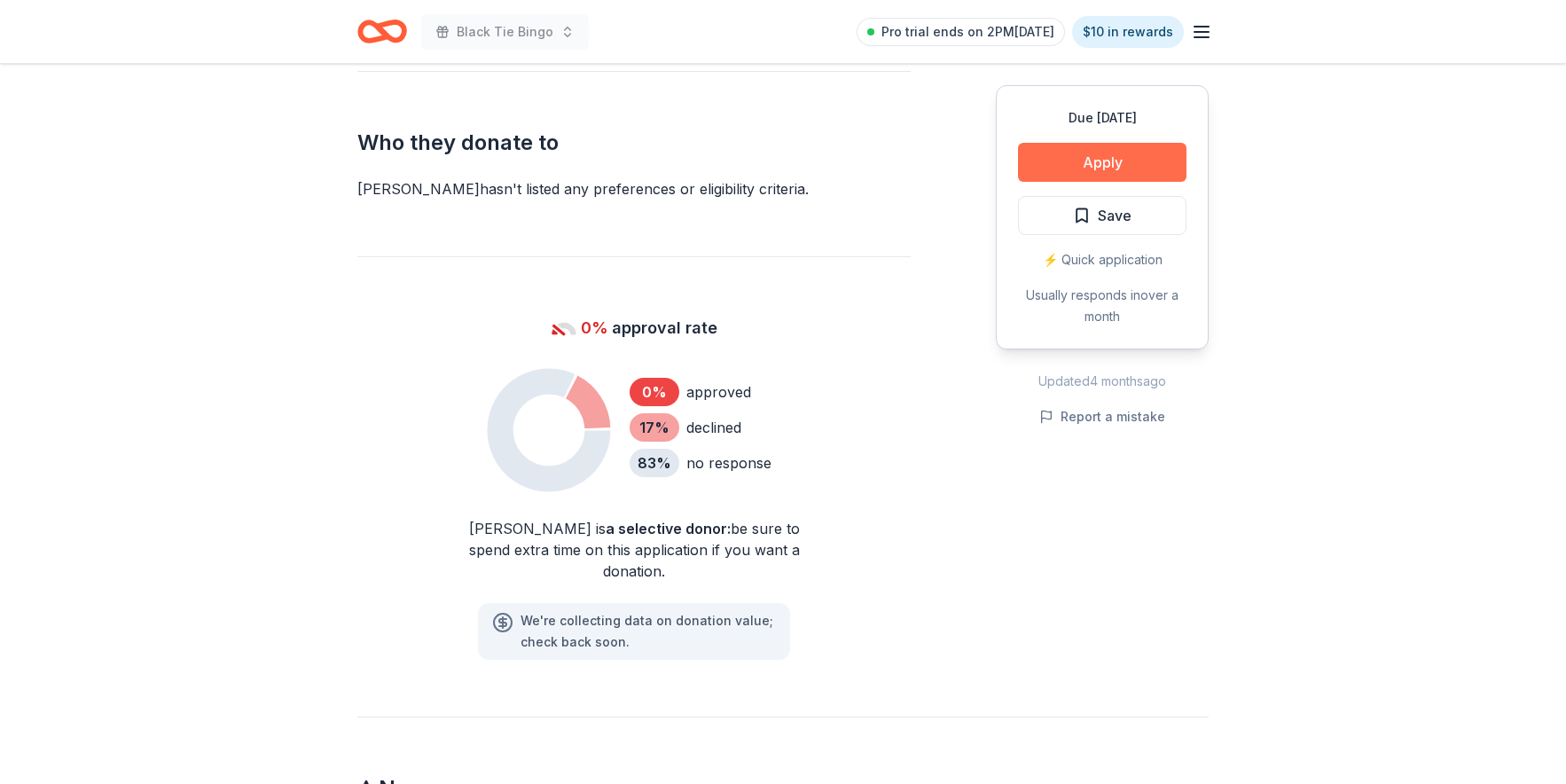
click at [1100, 162] on button "Apply" at bounding box center [1103, 163] width 168 height 39
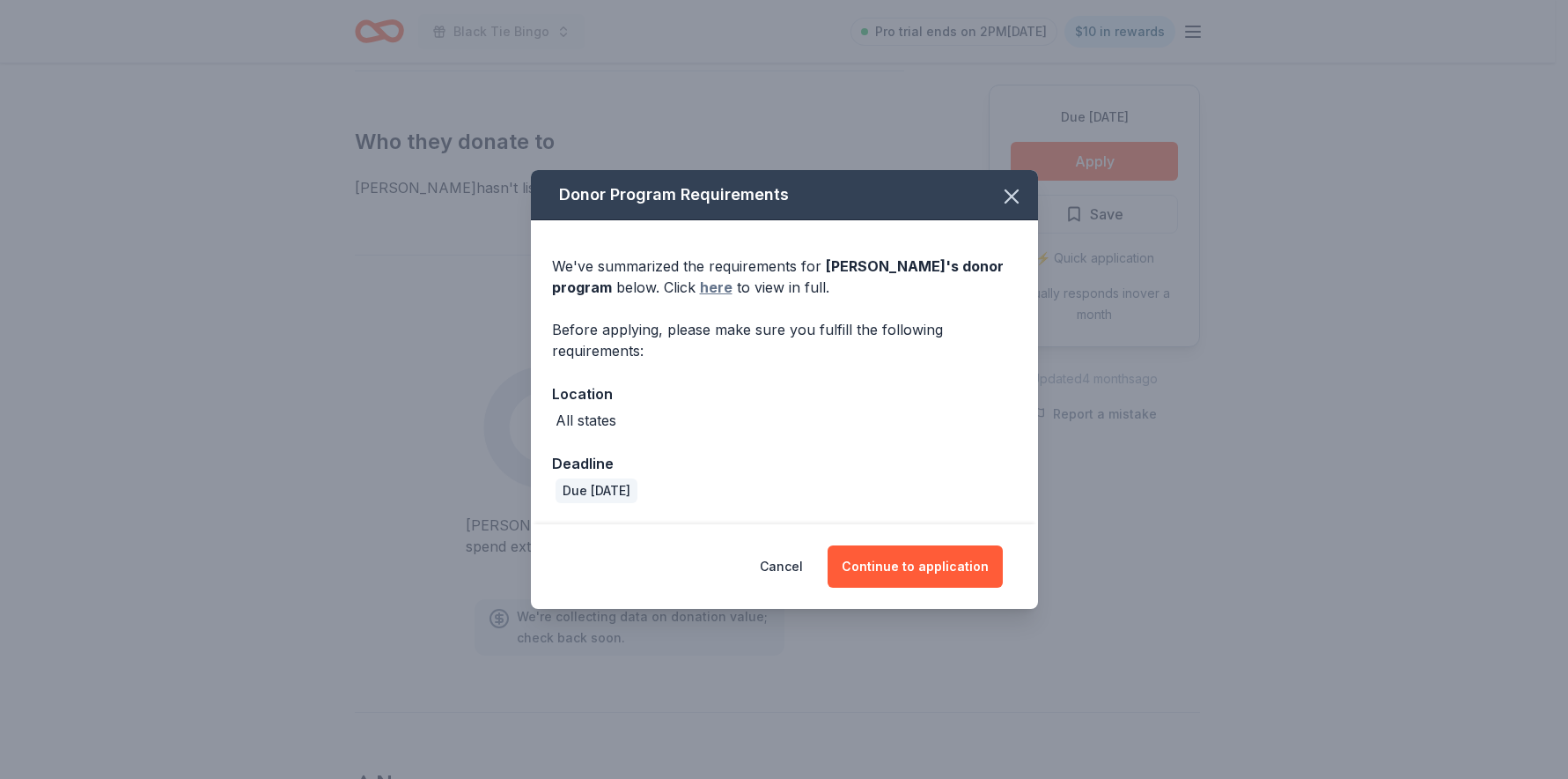
click at [700, 290] on link "here" at bounding box center [716, 287] width 33 height 21
click at [1019, 198] on icon "button" at bounding box center [1012, 196] width 25 height 25
